Goal: Communication & Community: Participate in discussion

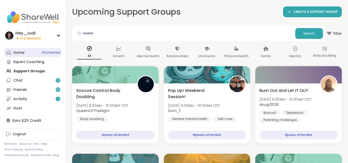
click at [28, 51] on link "Home 8 Scheduled" at bounding box center [32, 52] width 57 height 9
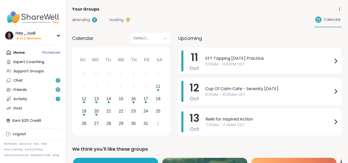
click at [211, 62] on span "11:00AM - 12:00PM CDT" at bounding box center [268, 64] width 127 height 5
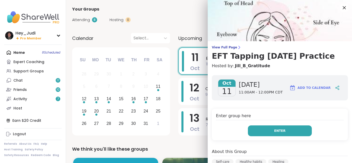
click at [269, 129] on button "Enter" at bounding box center [280, 130] width 64 height 11
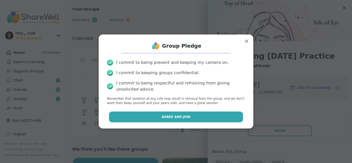
click at [207, 117] on button "Agree and Join" at bounding box center [176, 117] width 134 height 11
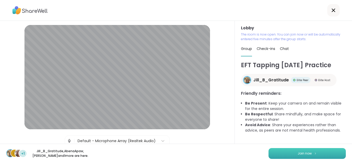
click at [314, 153] on button "Join now" at bounding box center [306, 153] width 77 height 11
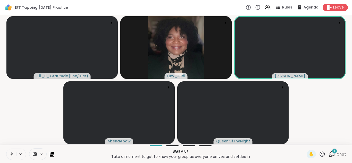
click at [12, 154] on icon at bounding box center [12, 154] width 5 height 5
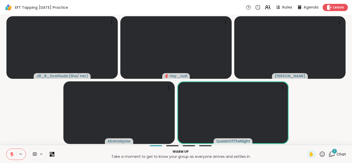
click at [330, 155] on icon at bounding box center [331, 154] width 6 height 6
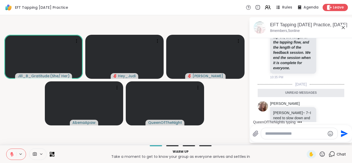
scroll to position [276, 0]
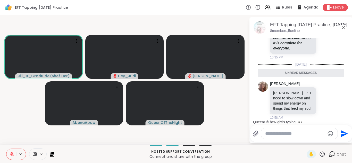
click at [10, 155] on icon at bounding box center [12, 154] width 5 height 5
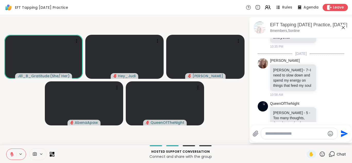
scroll to position [302, 0]
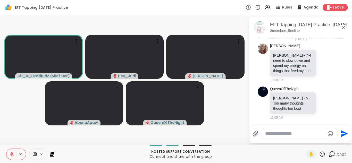
click at [294, 134] on textarea "Type your message" at bounding box center [295, 133] width 60 height 5
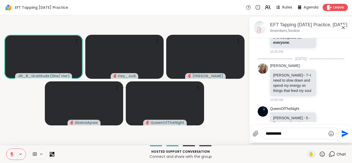
scroll to position [309, 0]
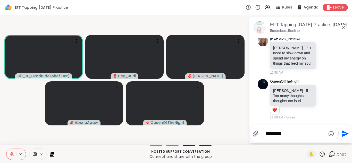
click at [302, 134] on textarea "**********" at bounding box center [296, 133] width 60 height 5
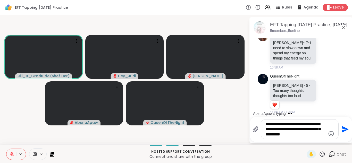
type textarea "**********"
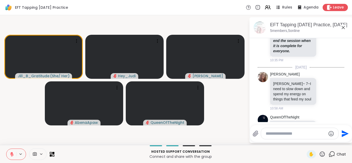
scroll to position [273, 0]
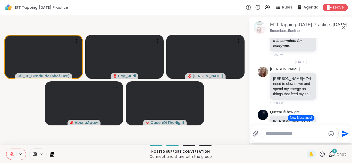
click at [303, 116] on button "New Messages!" at bounding box center [301, 118] width 26 height 6
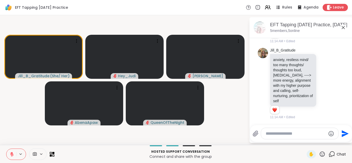
scroll to position [491, 0]
